Goal: Information Seeking & Learning: Check status

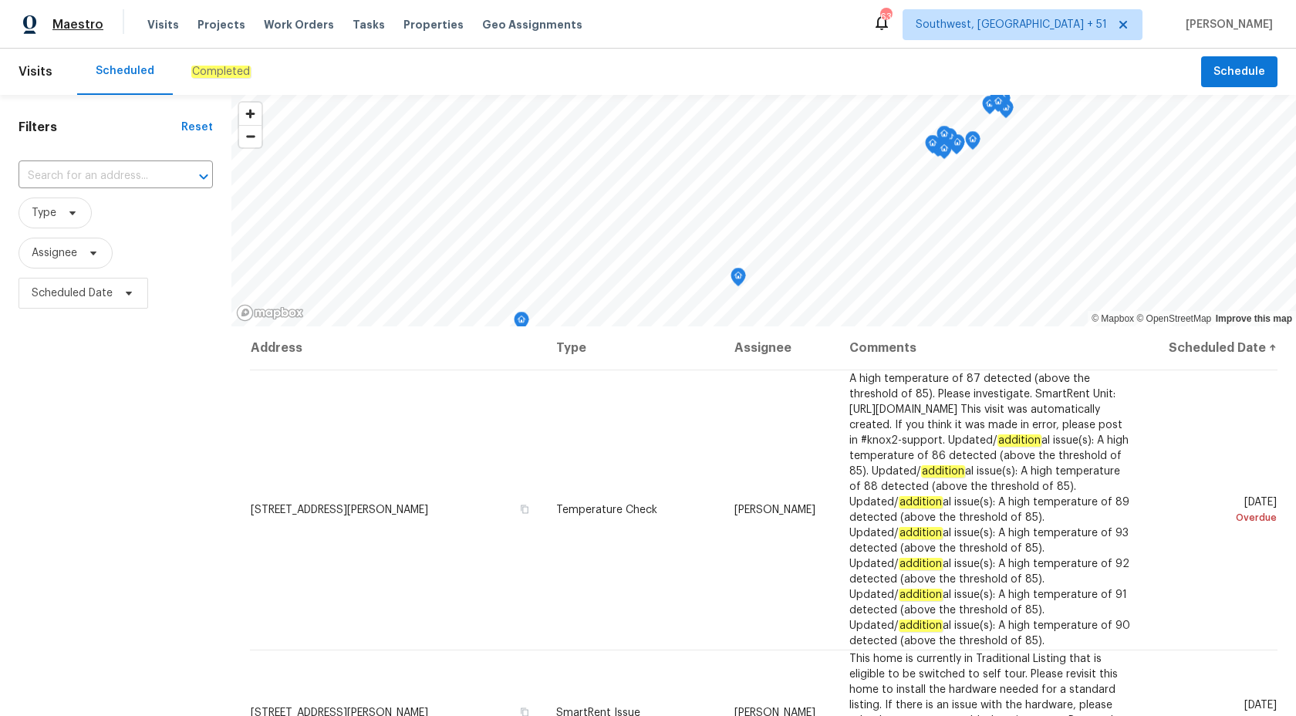
click at [85, 25] on span "Maestro" at bounding box center [77, 24] width 51 height 15
click at [133, 498] on div "Filters Reset ​ Type Assignee Scheduled Date" at bounding box center [115, 497] width 231 height 804
click at [66, 26] on span "Maestro" at bounding box center [77, 24] width 51 height 15
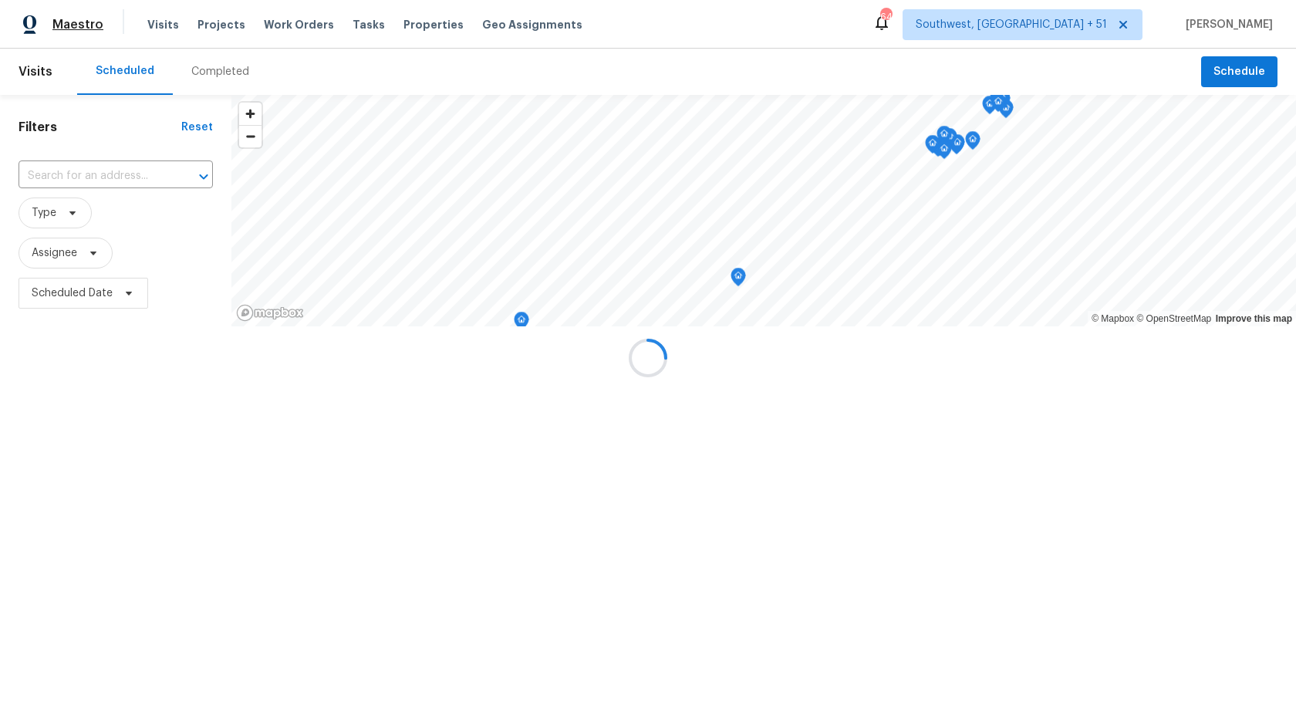
click at [66, 26] on div at bounding box center [648, 358] width 1296 height 716
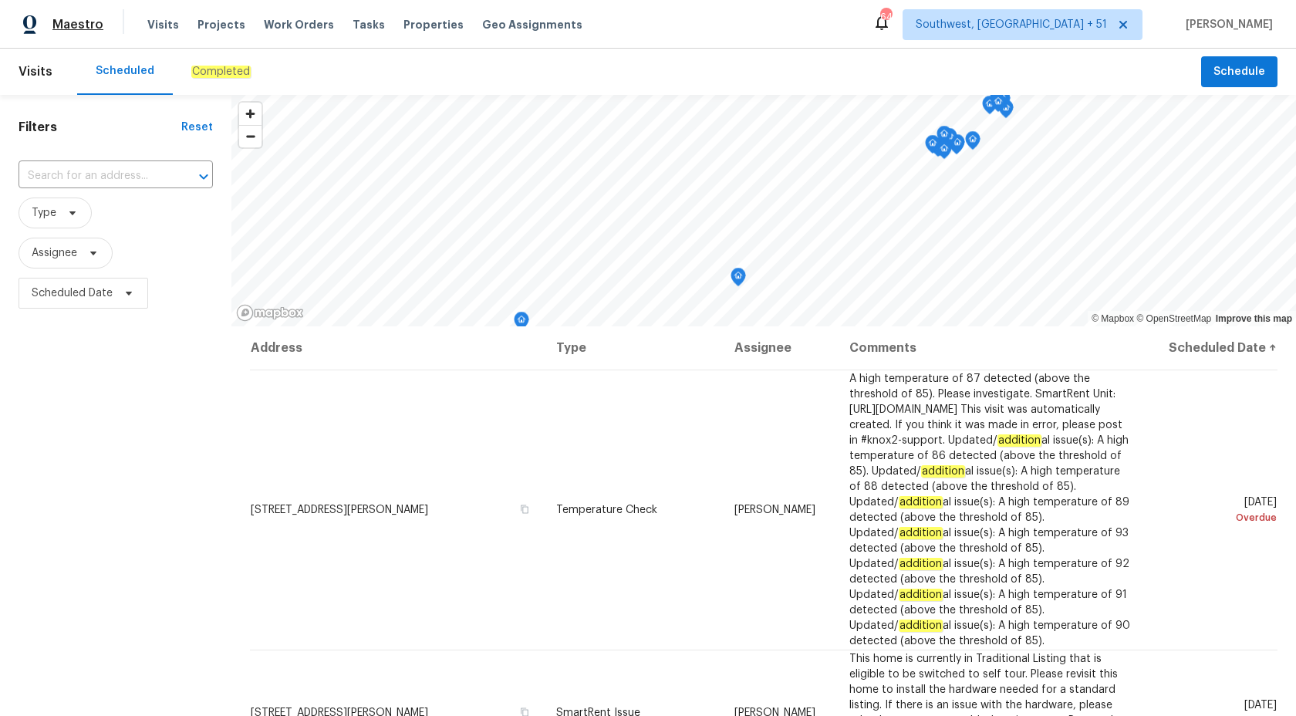
click at [73, 22] on span "Maestro" at bounding box center [77, 24] width 51 height 15
click at [93, 20] on span "Maestro" at bounding box center [77, 24] width 51 height 15
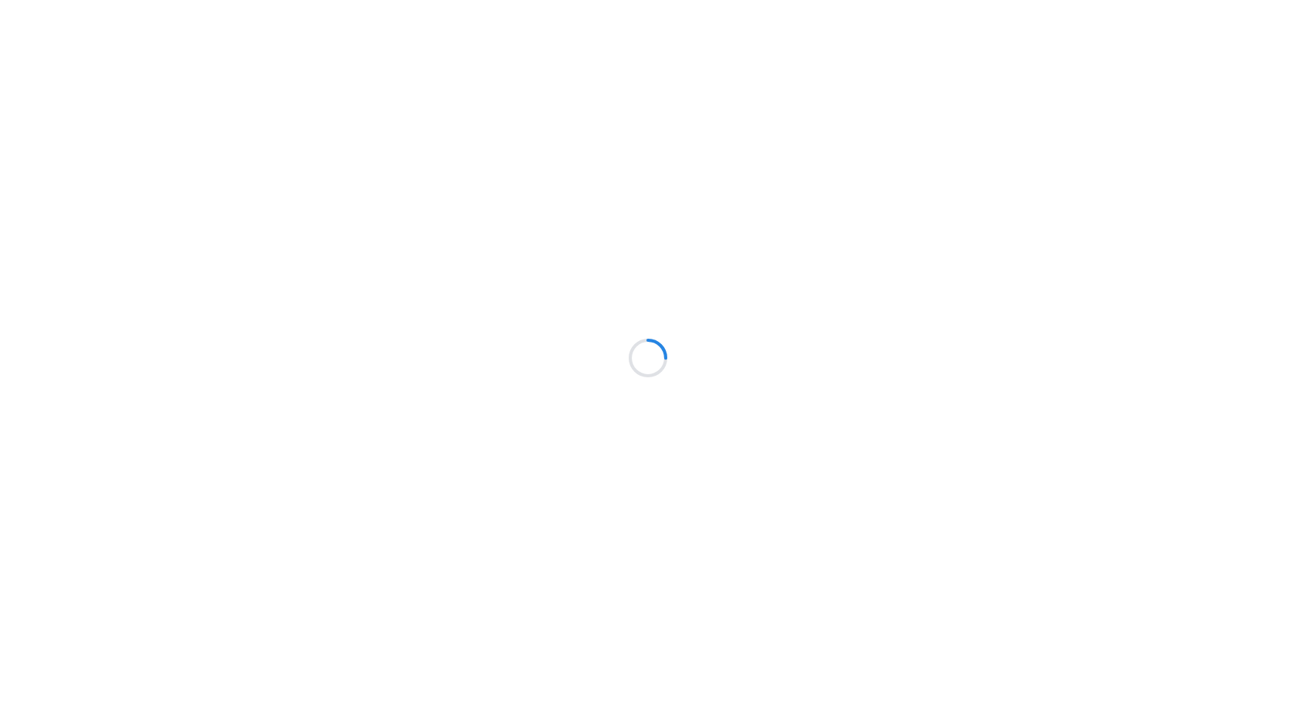
click at [319, 355] on div at bounding box center [648, 358] width 1296 height 716
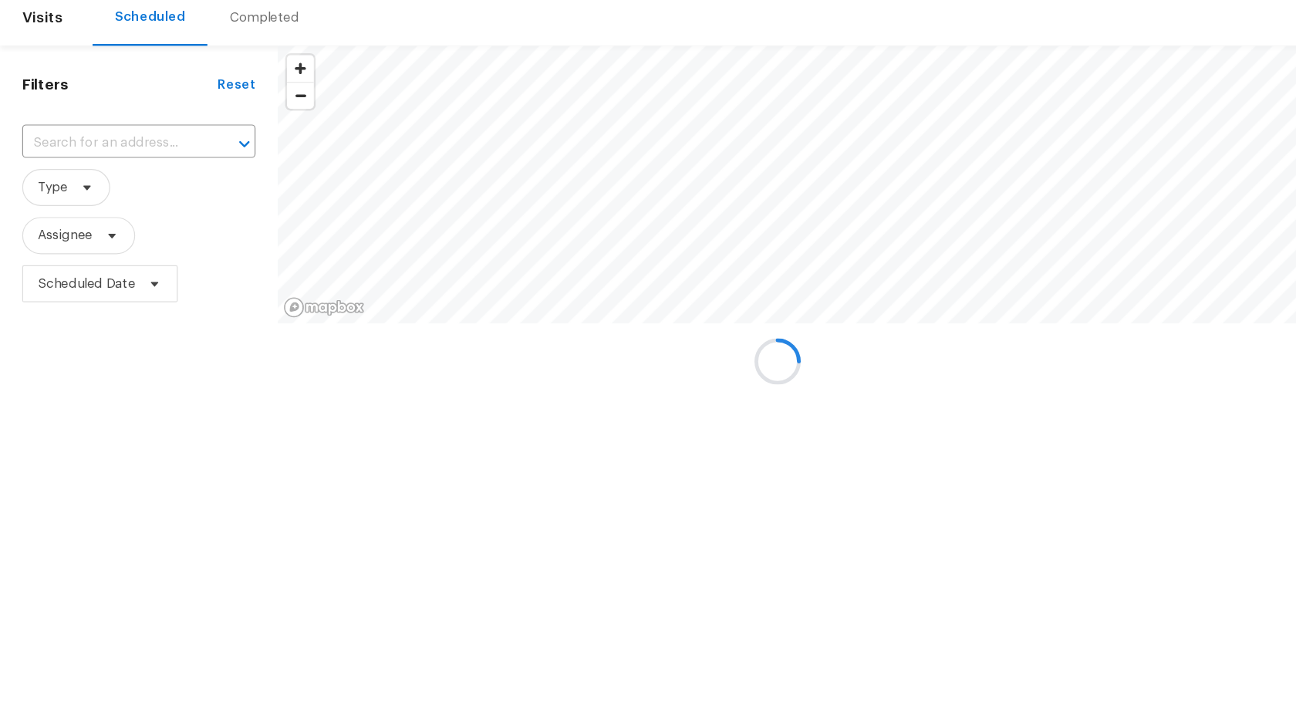
click at [266, 353] on div at bounding box center [648, 358] width 1296 height 716
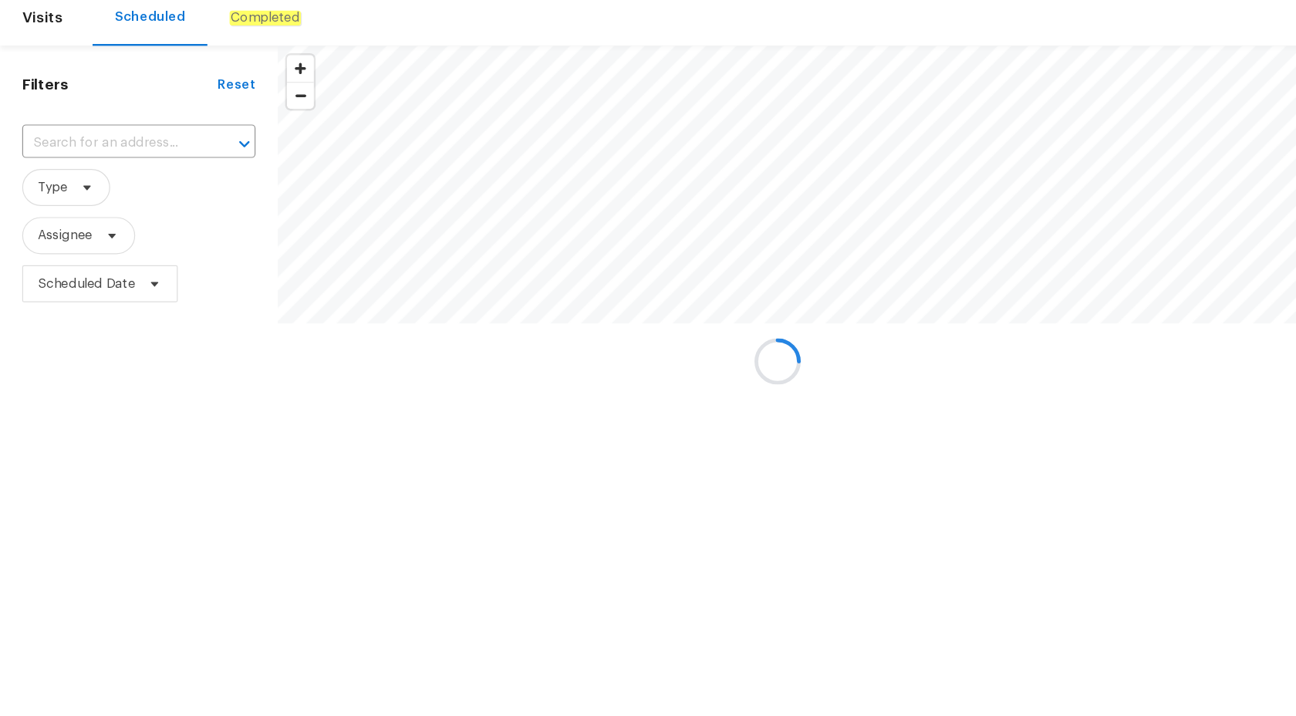
click at [266, 353] on div at bounding box center [648, 358] width 1296 height 716
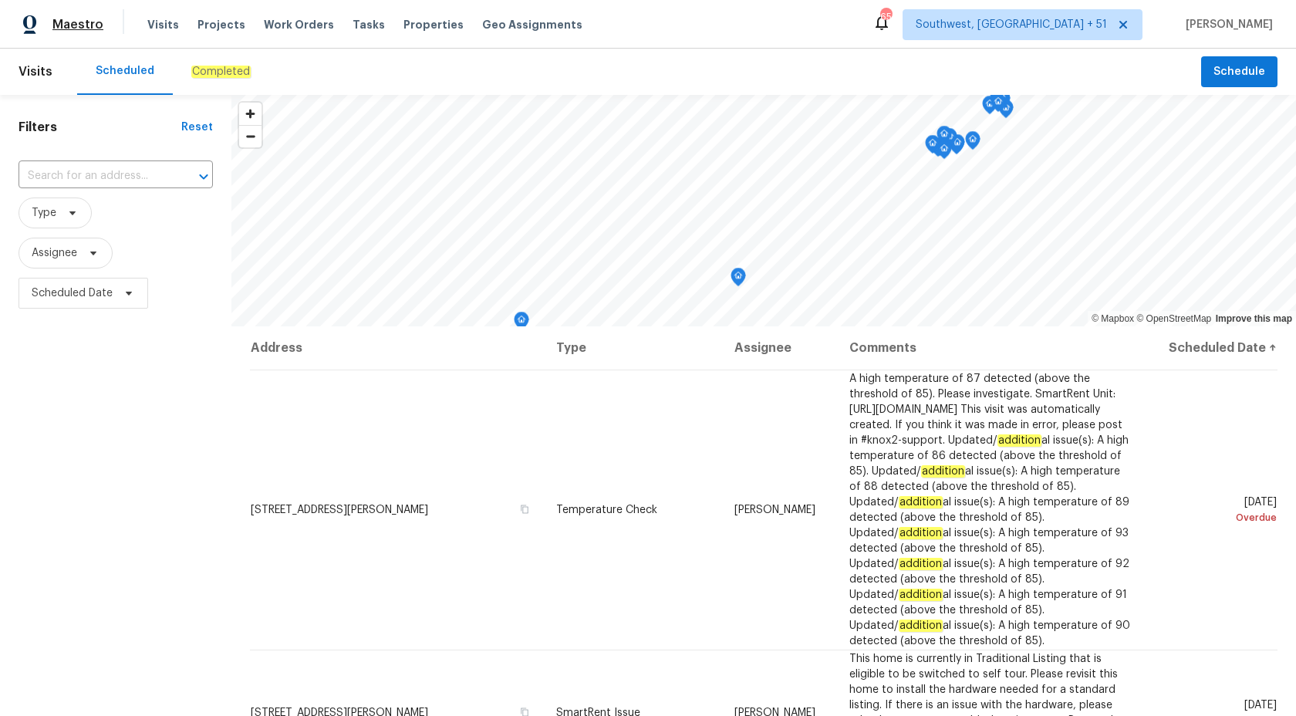
click at [56, 25] on span "Maestro" at bounding box center [77, 24] width 51 height 15
click at [198, 532] on div "Filters Reset ​ Type Assignee Scheduled Date" at bounding box center [115, 497] width 231 height 804
click at [233, 64] on div "Completed" at bounding box center [220, 71] width 59 height 15
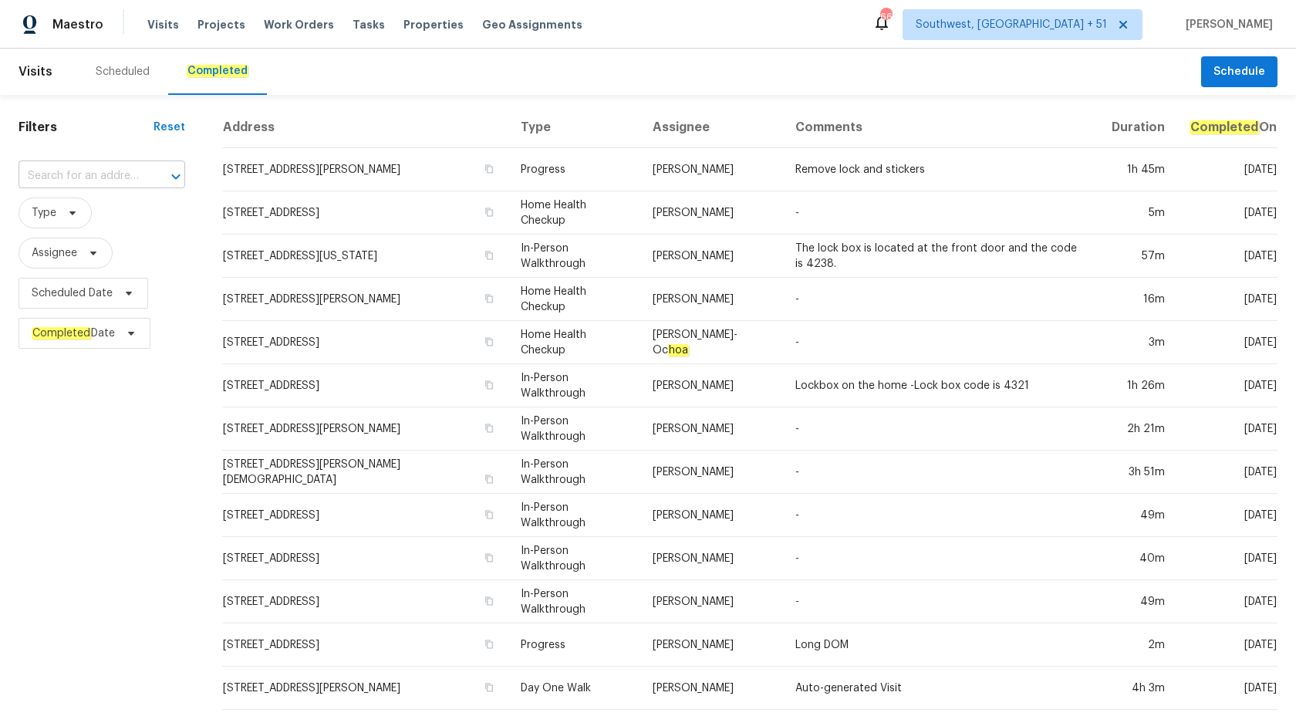
click at [47, 171] on input "text" at bounding box center [80, 176] width 123 height 24
paste input "5301 Oak Trail Ln, Jacksonville, FL 32209"
type input "5301 Oak Trail Ln, Jacksonville, FL 32209"
click at [81, 208] on span "5301 Oak Trail Ln, J ac ksonville, FL 32209" at bounding box center [138, 211] width 217 height 16
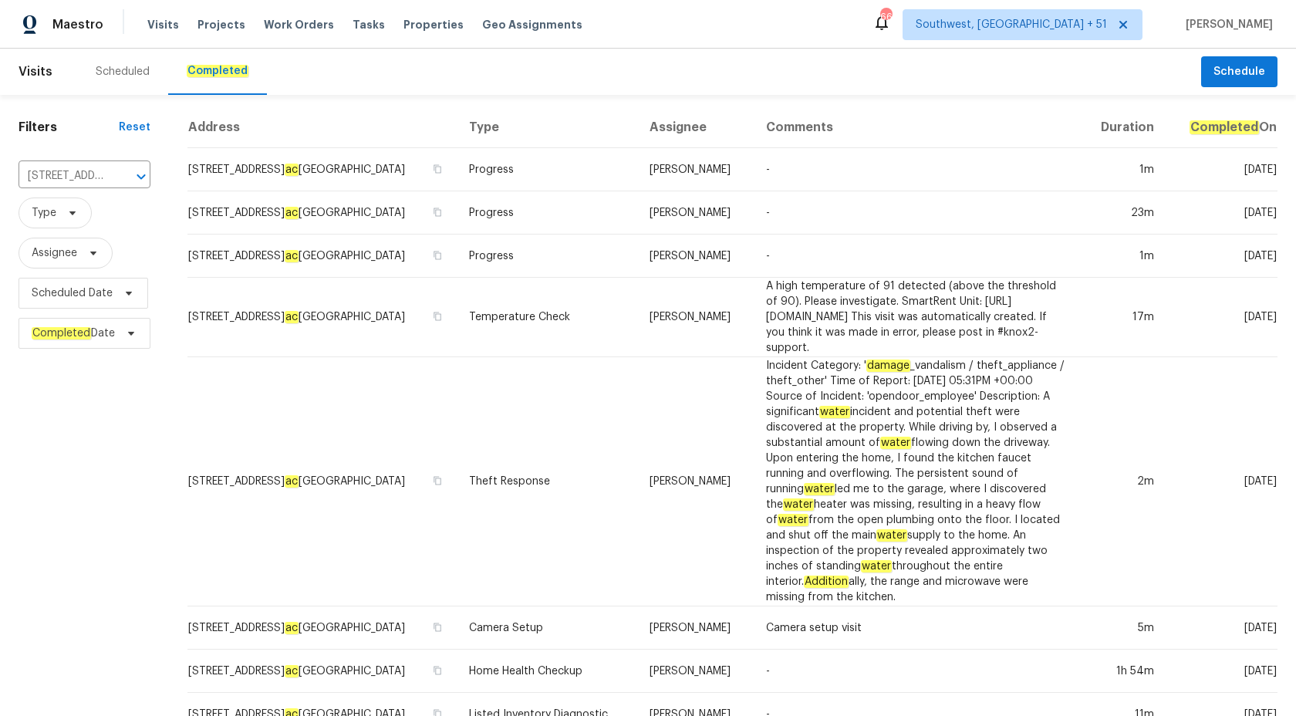
click at [654, 274] on td "[PERSON_NAME]" at bounding box center [695, 256] width 117 height 43
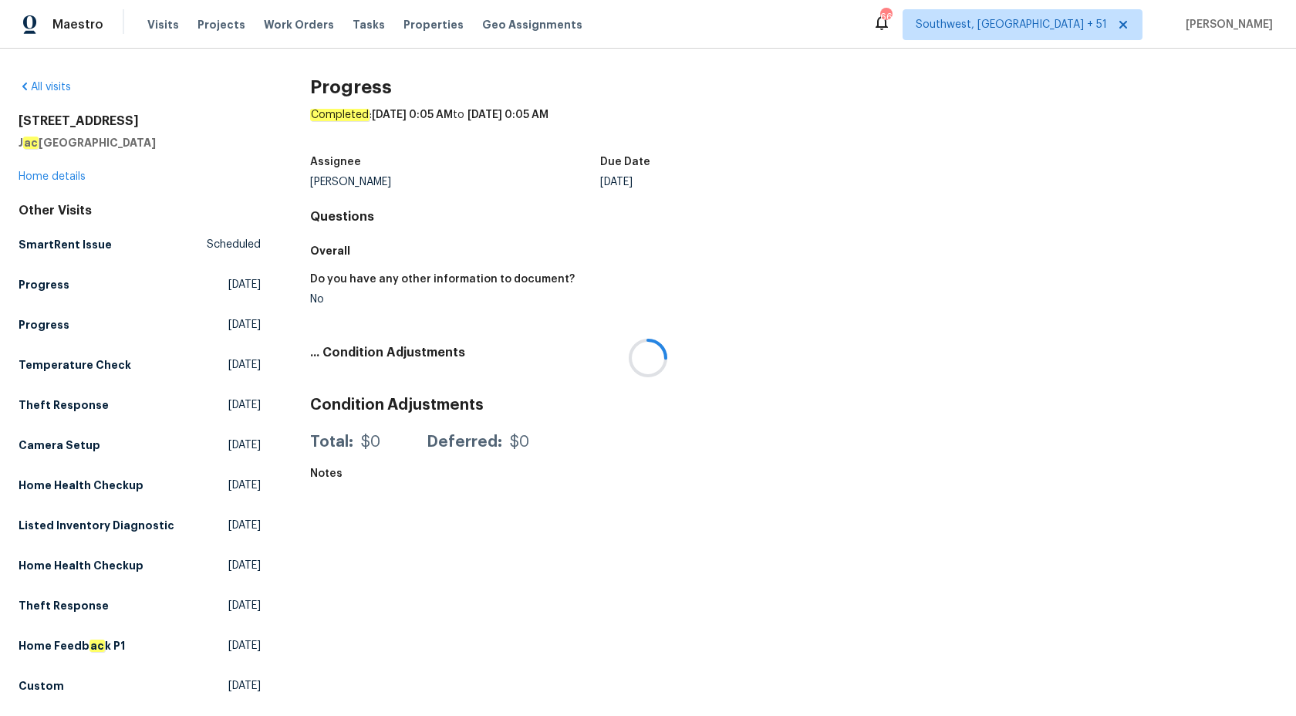
click at [47, 178] on div at bounding box center [648, 358] width 1296 height 716
click at [47, 178] on link "Home details" at bounding box center [52, 176] width 67 height 11
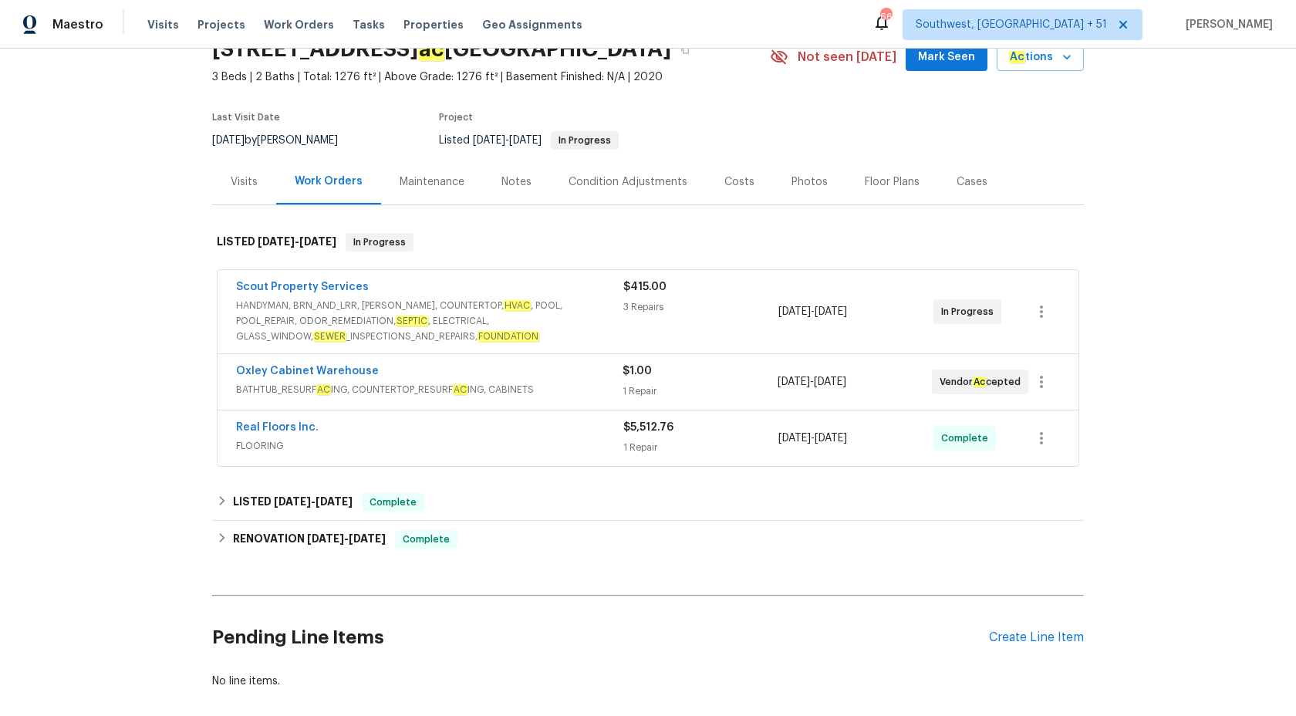
scroll to position [153, 0]
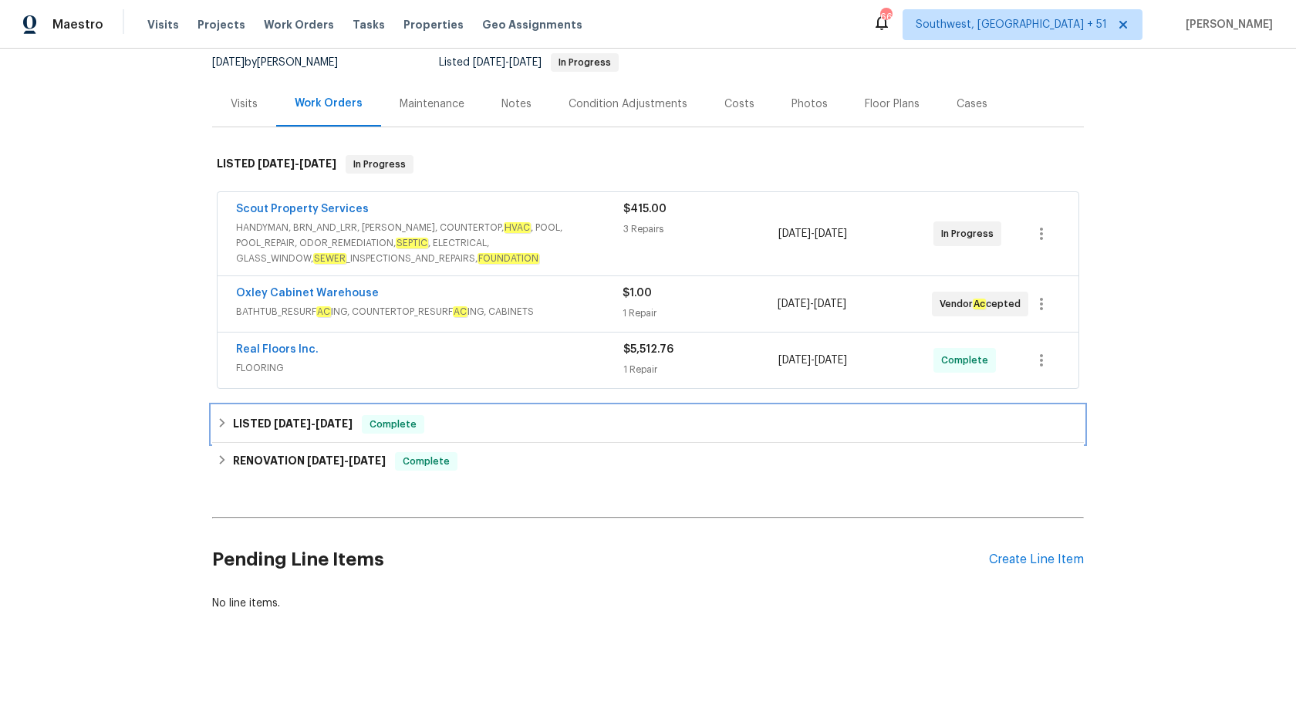
click at [353, 415] on h6 "LISTED 7/10/25 - 7/16/25" at bounding box center [293, 424] width 120 height 19
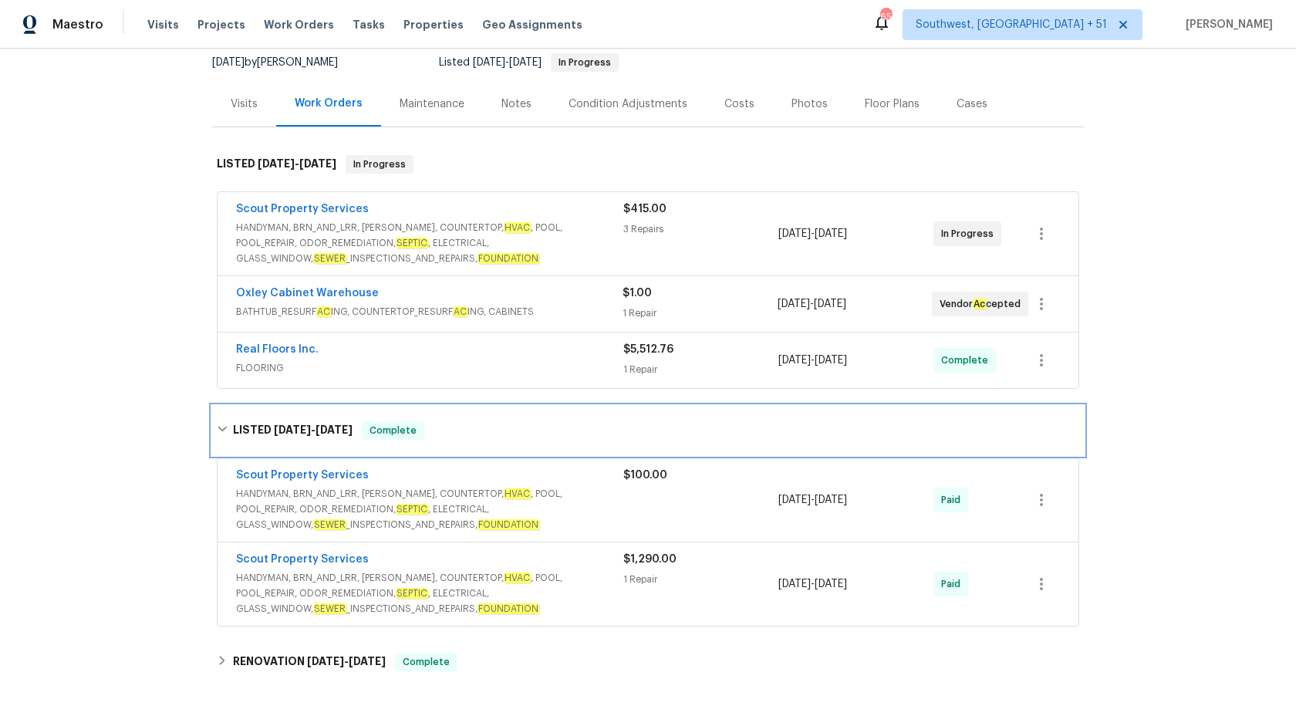
scroll to position [353, 0]
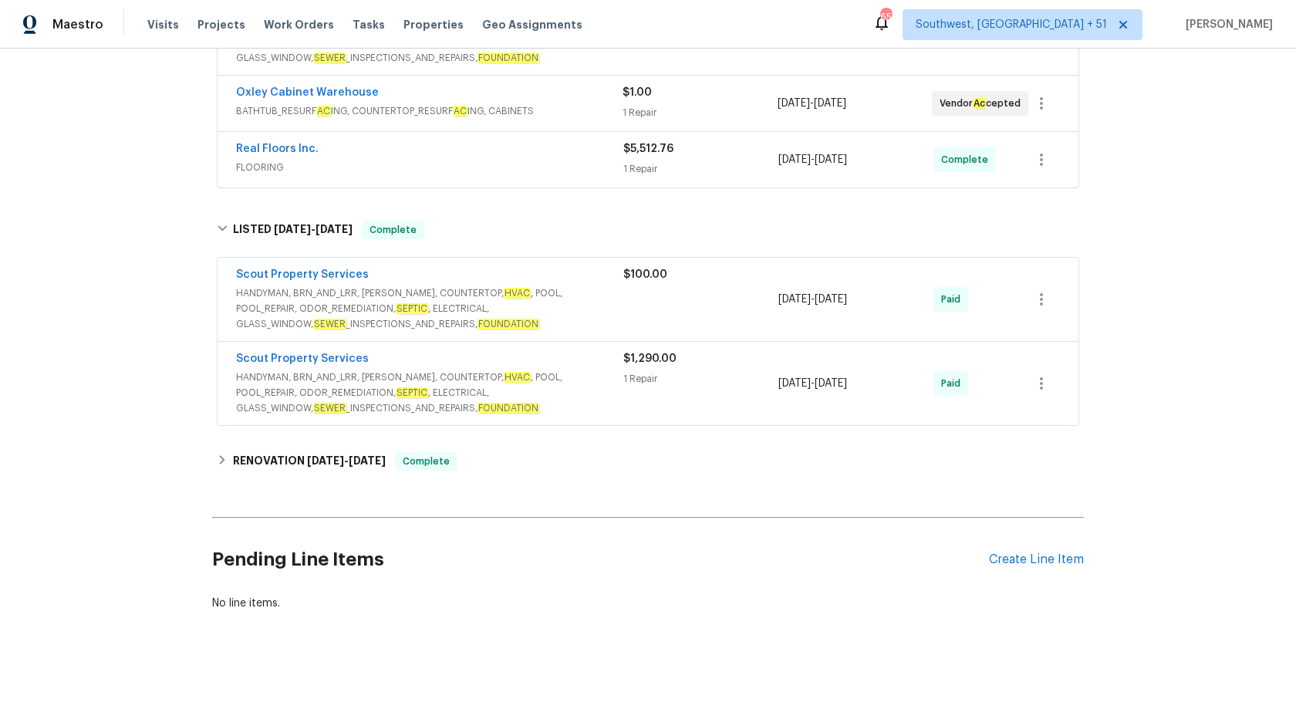
click at [562, 405] on span "HANDYMAN, BRN_AND_LRR, WELLS, COUNTERTOP, HVAC , POOL, POOL_REPAIR, ODOR_REMEDI…" at bounding box center [429, 393] width 387 height 46
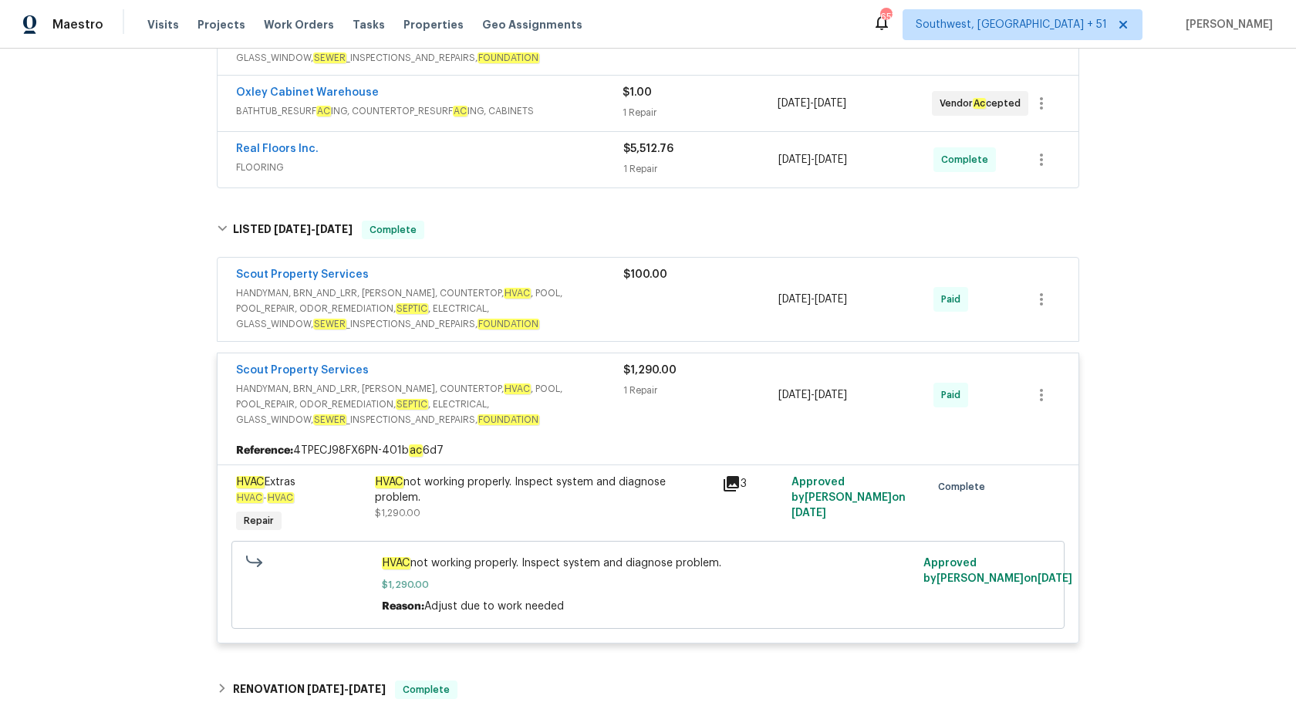
click at [579, 304] on span "HANDYMAN, BRN_AND_LRR, WELLS, COUNTERTOP, HVAC , POOL, POOL_REPAIR, ODOR_REMEDI…" at bounding box center [429, 308] width 387 height 46
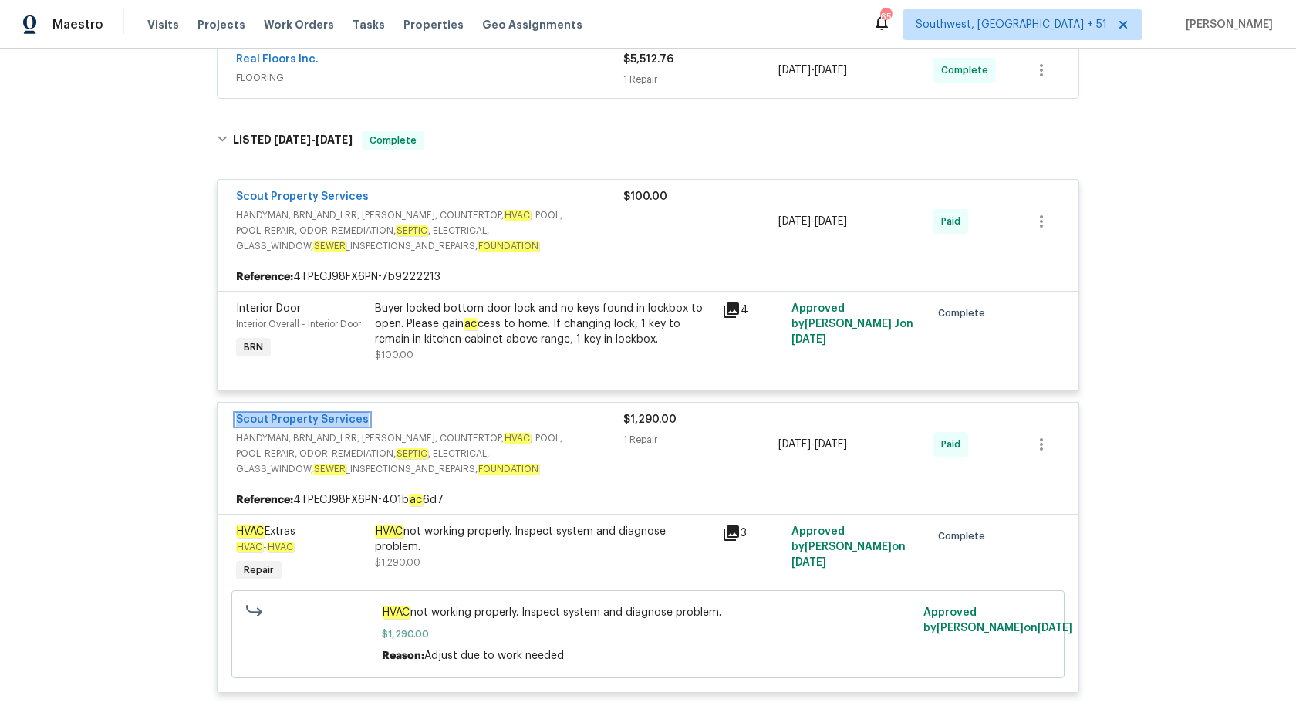
scroll to position [371, 0]
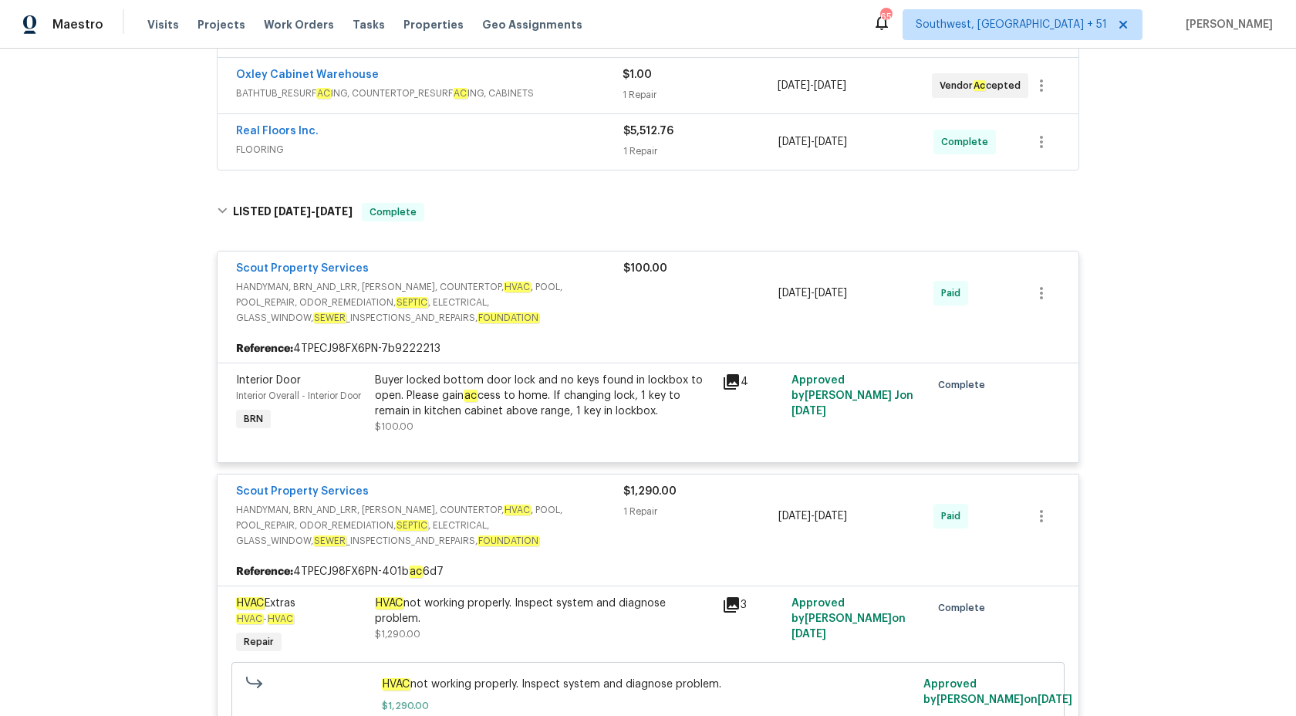
click at [651, 502] on div "$1,290.00 1 Repair" at bounding box center [700, 516] width 155 height 65
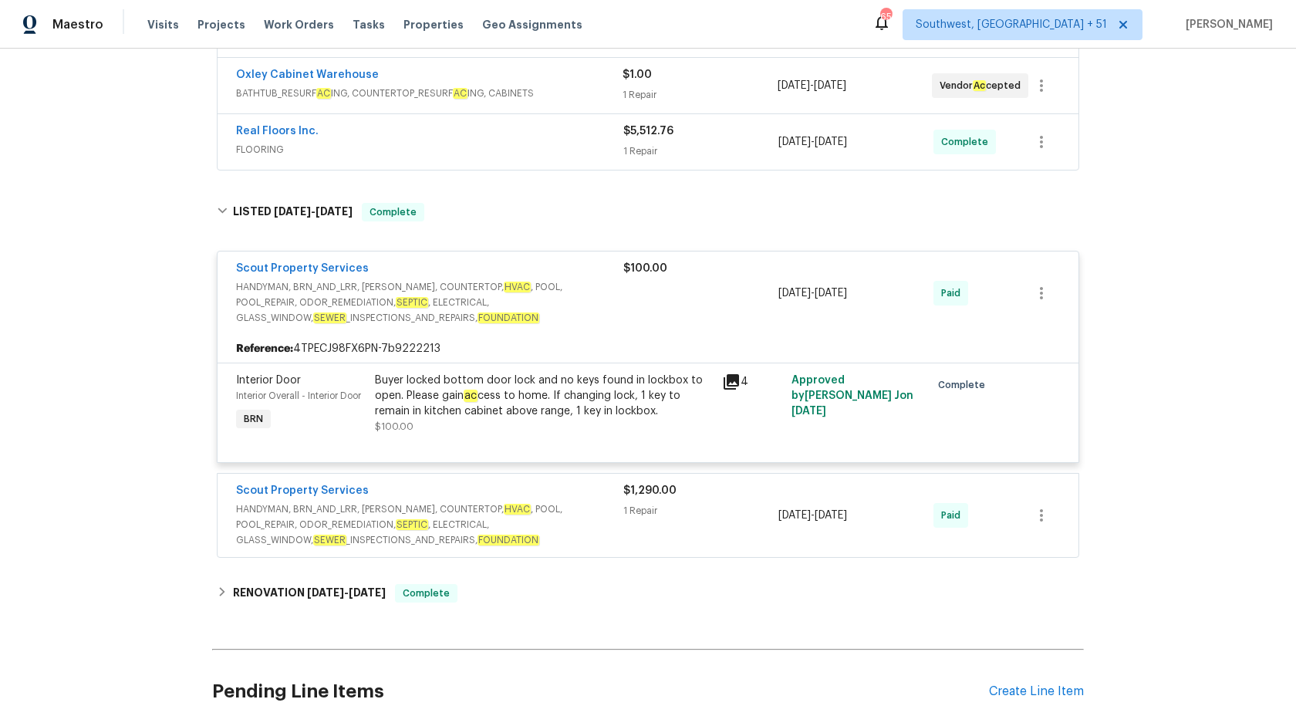
click at [639, 287] on div "$100.00" at bounding box center [700, 293] width 155 height 65
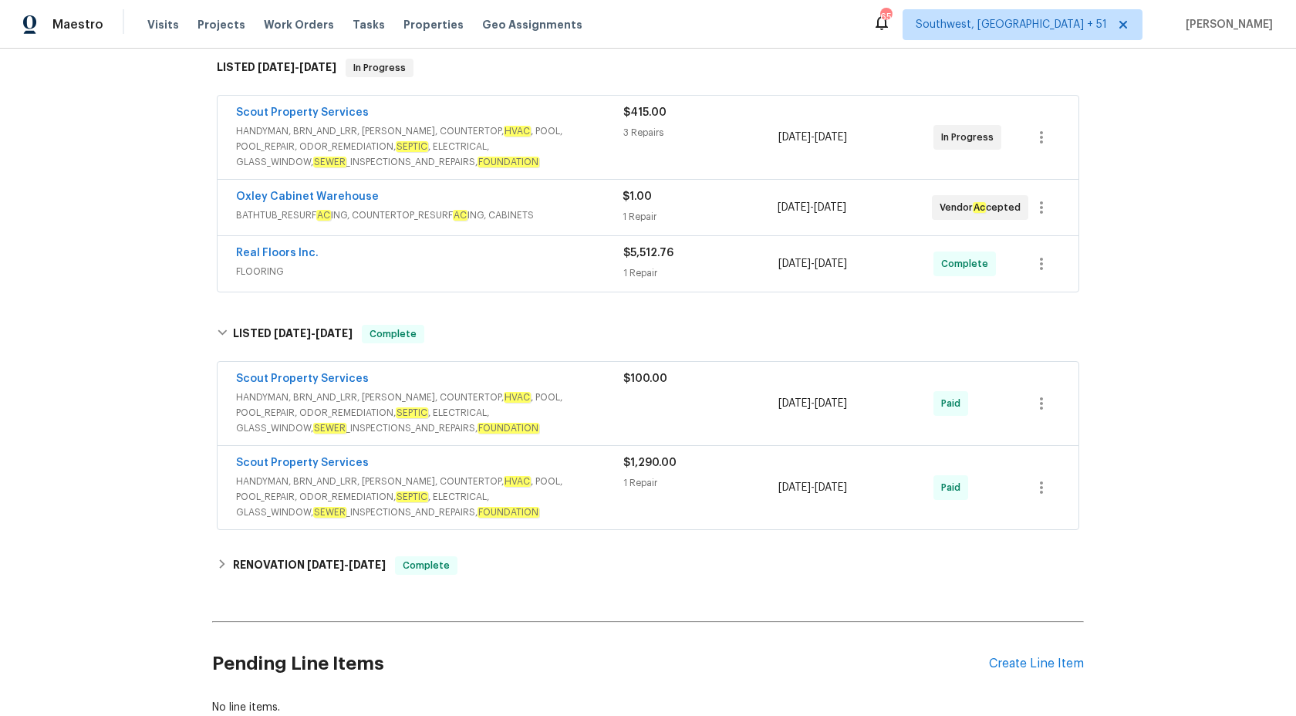
scroll to position [142, 0]
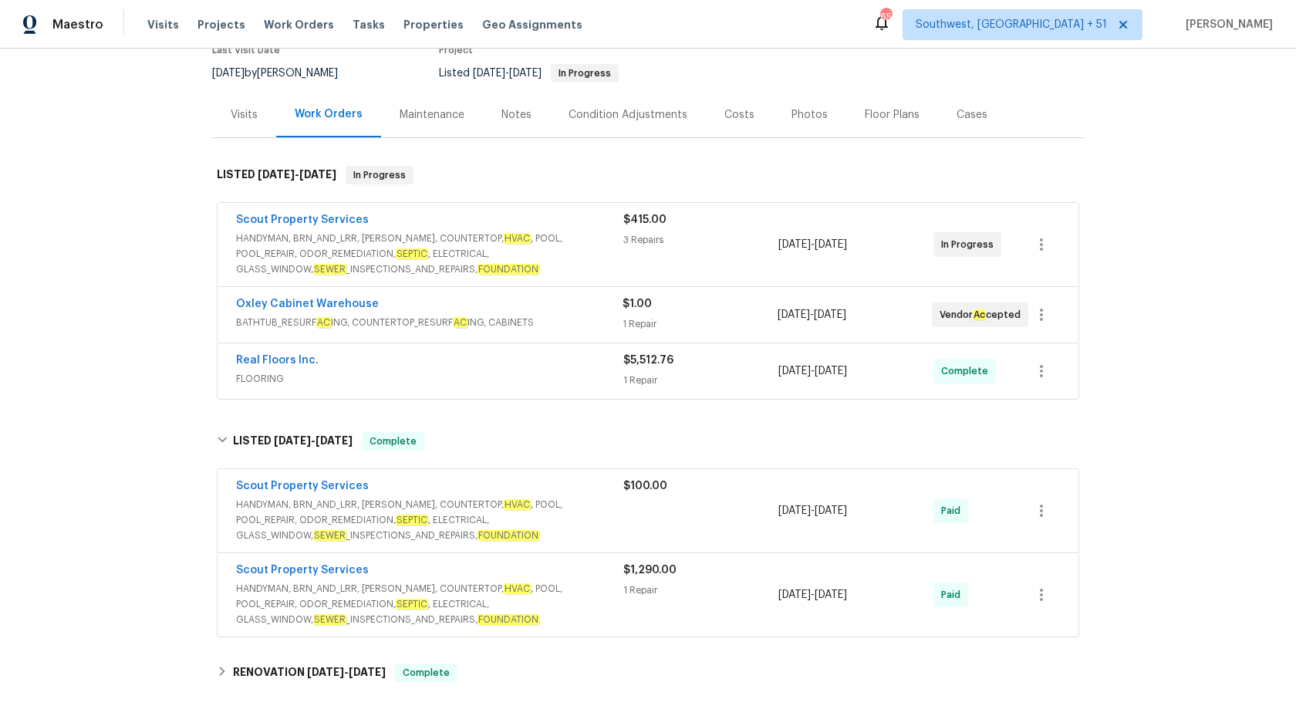
click at [567, 354] on div "Real Floors Inc." at bounding box center [429, 362] width 387 height 19
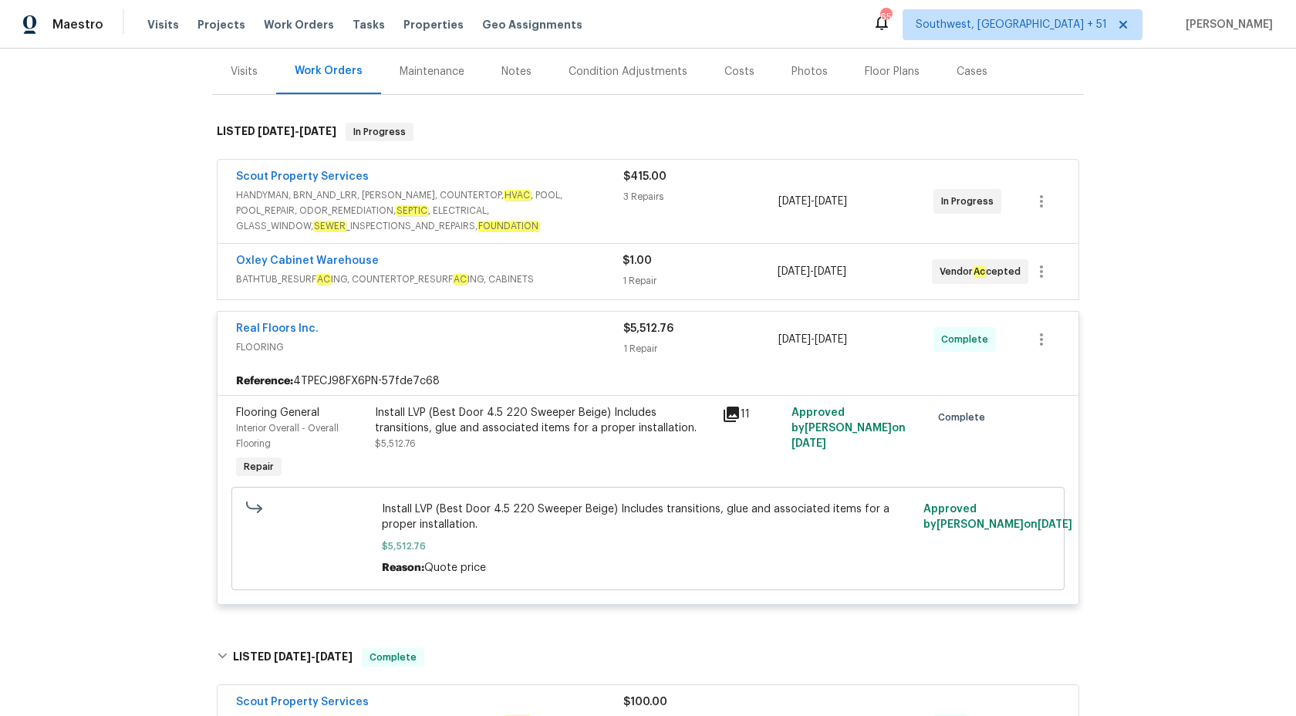
scroll to position [184, 0]
click at [80, 17] on span "Maestro" at bounding box center [77, 24] width 51 height 15
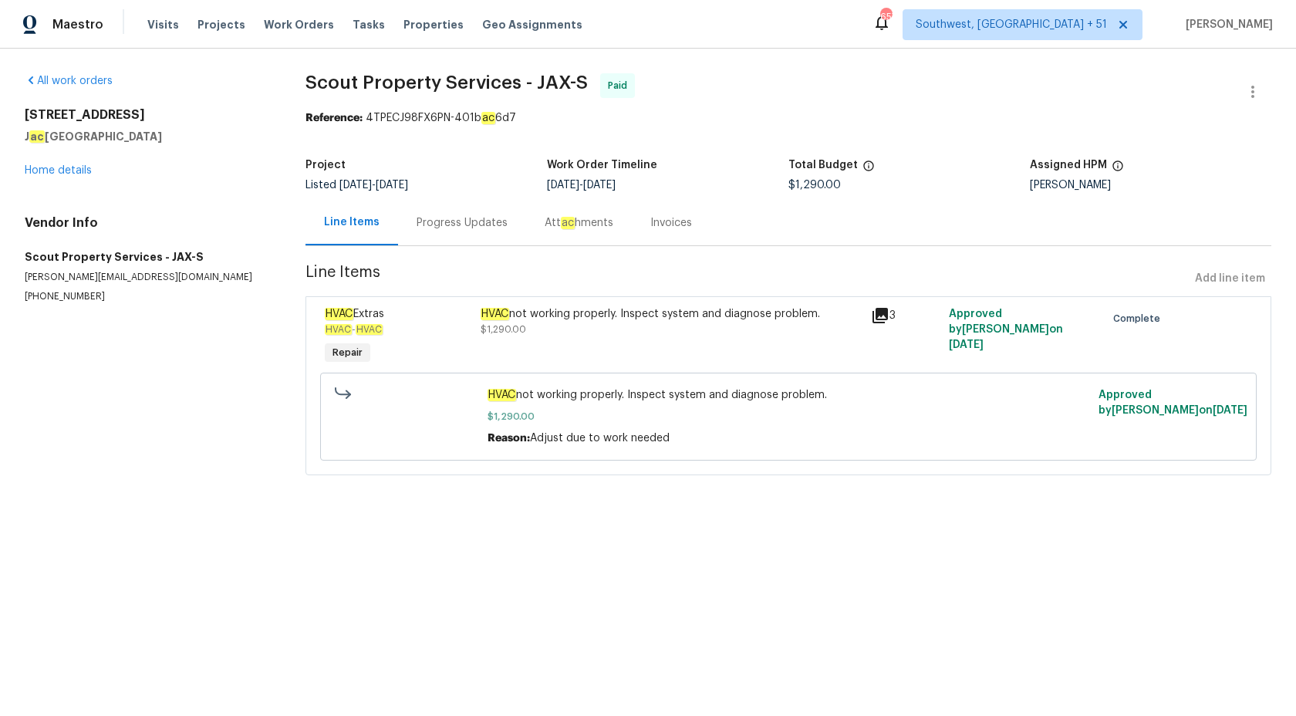
click at [204, 299] on p "[PHONE_NUMBER]" at bounding box center [147, 296] width 244 height 13
click at [475, 209] on div "Progress Updates" at bounding box center [462, 223] width 128 height 46
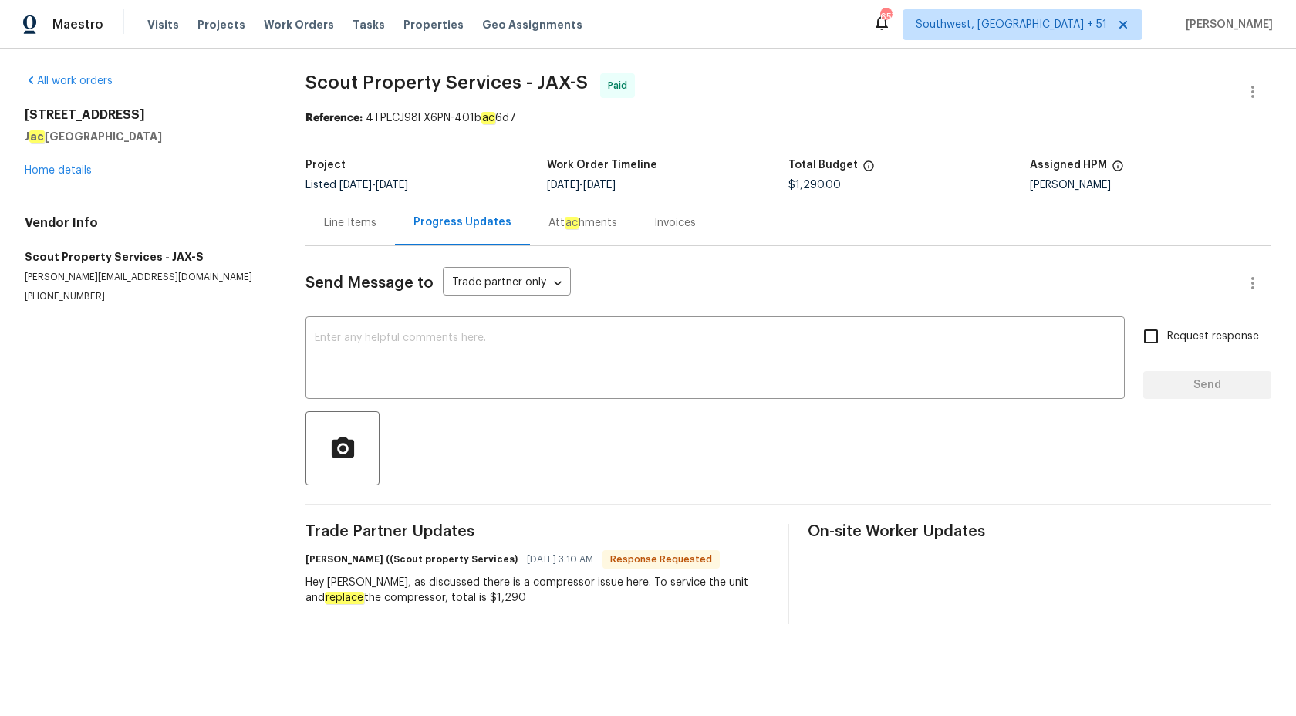
click at [665, 222] on div "Invoices" at bounding box center [675, 222] width 42 height 15
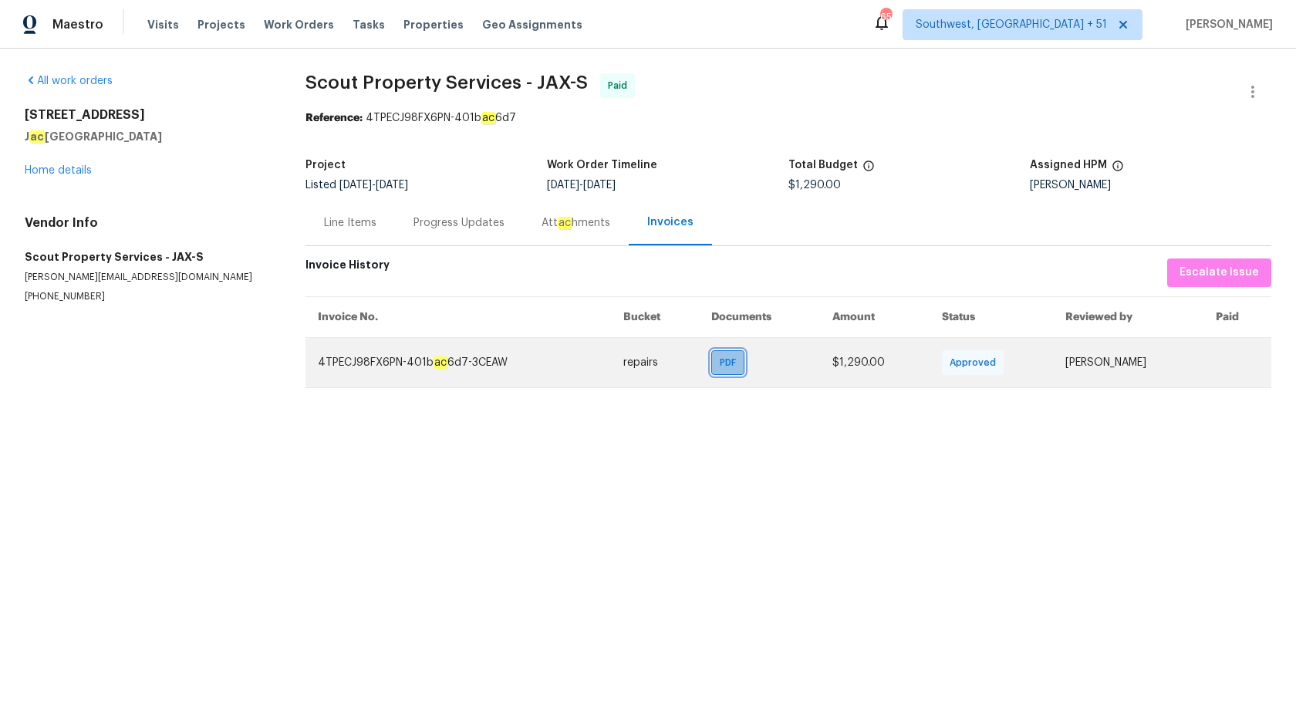
click at [725, 352] on div "PDF" at bounding box center [727, 362] width 33 height 25
